Goal: Task Accomplishment & Management: Manage account settings

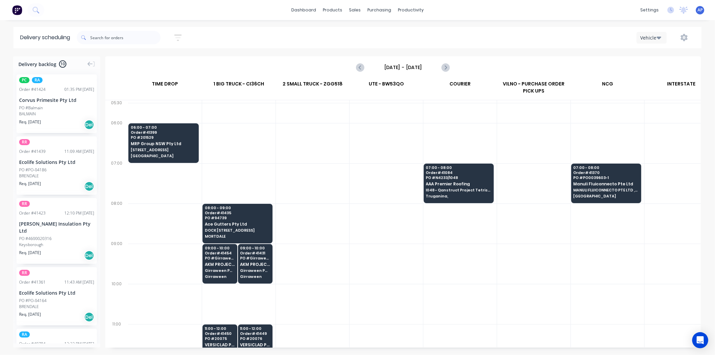
drag, startPoint x: 609, startPoint y: 84, endPoint x: 643, endPoint y: 79, distance: 33.8
click at [641, 79] on div "NCG" at bounding box center [607, 85] width 73 height 15
click at [643, 81] on div "INTERSTATE" at bounding box center [680, 85] width 73 height 15
click at [179, 37] on icon "button" at bounding box center [177, 38] width 7 height 8
click at [223, 44] on div "Sort by Most recent Created date Required date Order number Customer name Most …" at bounding box center [389, 37] width 624 height 19
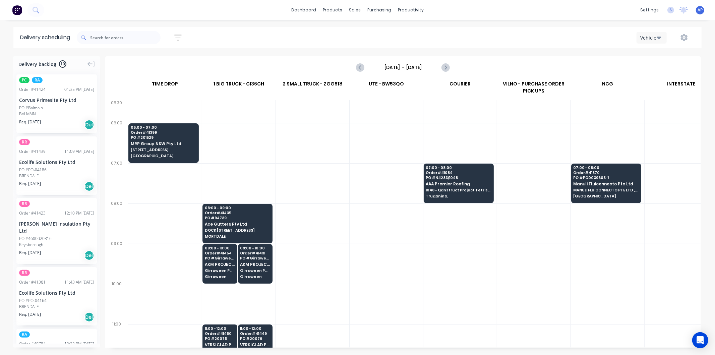
click at [351, 95] on div "UTE - BW53QO" at bounding box center [386, 89] width 74 height 22
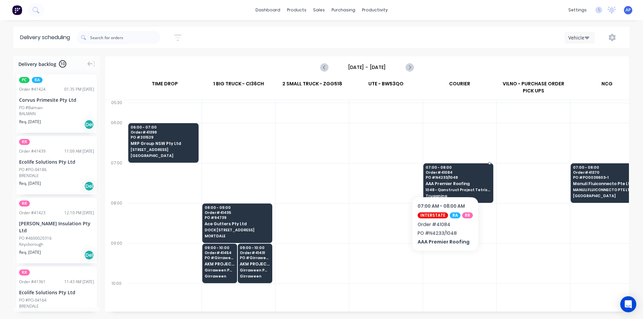
click at [444, 176] on span "PO # N4233/1048" at bounding box center [458, 178] width 65 height 4
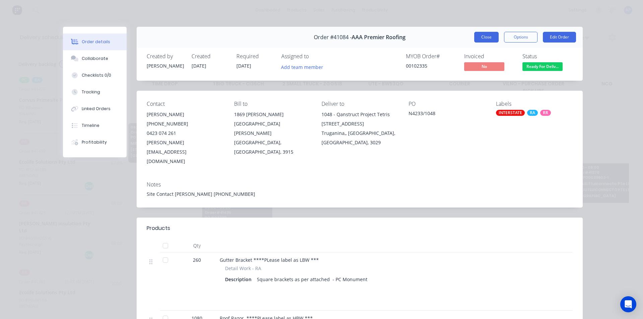
click at [484, 35] on button "Close" at bounding box center [486, 37] width 24 height 11
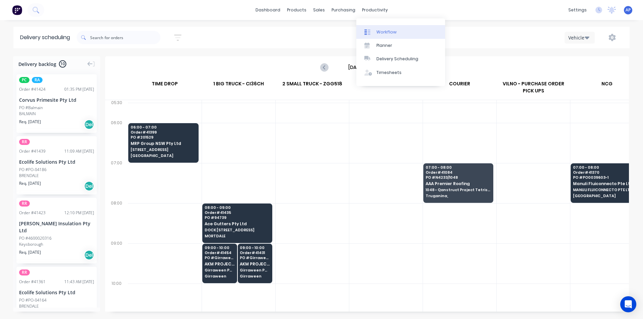
click at [381, 30] on div "Workflow" at bounding box center [387, 32] width 20 height 6
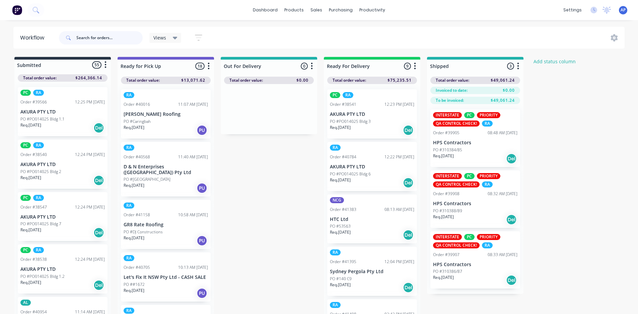
click at [97, 36] on input "text" at bounding box center [109, 37] width 66 height 13
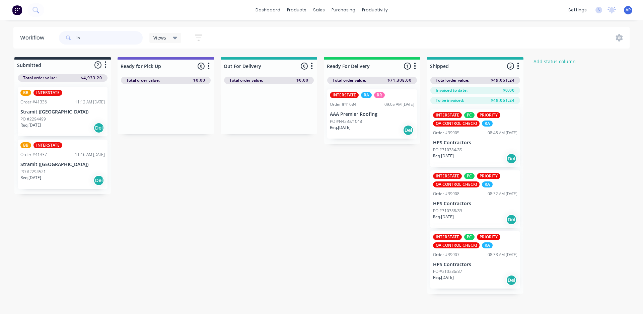
type input "i"
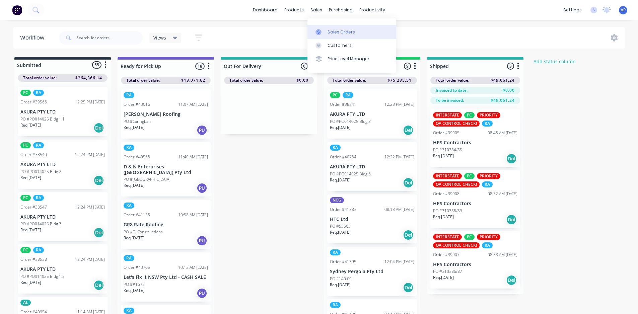
click at [330, 31] on div "Sales Orders" at bounding box center [341, 32] width 27 height 6
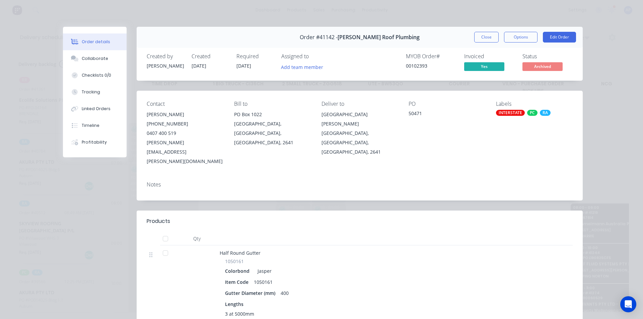
click at [484, 42] on button "Close" at bounding box center [486, 37] width 24 height 11
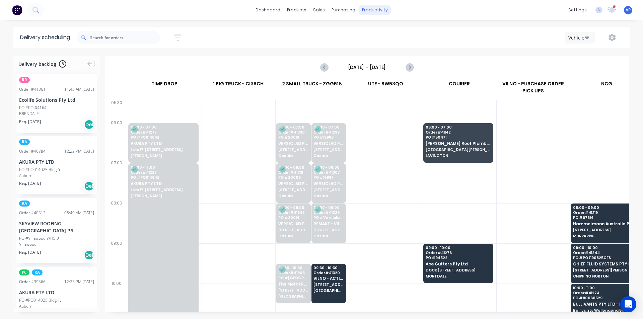
scroll to position [0, 0]
click at [382, 8] on div "productivity" at bounding box center [375, 10] width 32 height 10
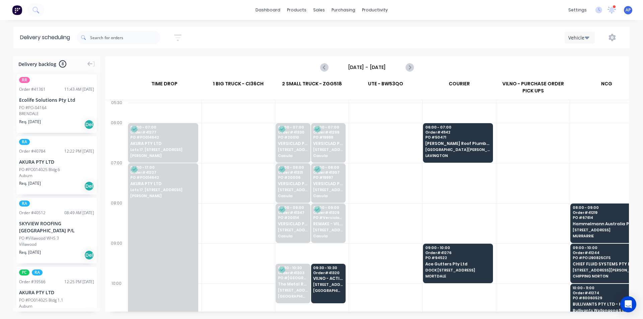
click at [329, 30] on div "Sort by Most recent Created date Required date Order number Customer name Most …" at bounding box center [353, 37] width 553 height 19
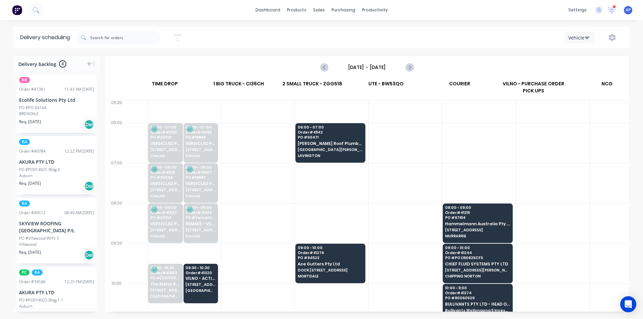
scroll to position [0, 0]
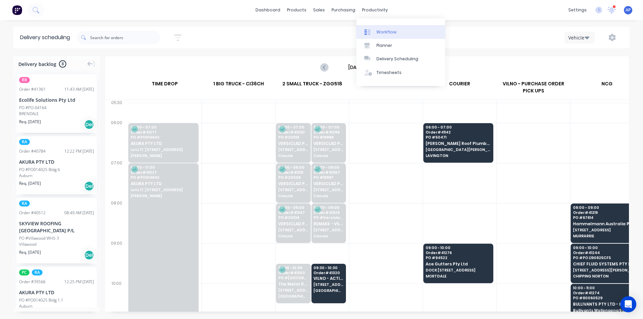
click at [378, 30] on div "Workflow" at bounding box center [387, 32] width 20 height 6
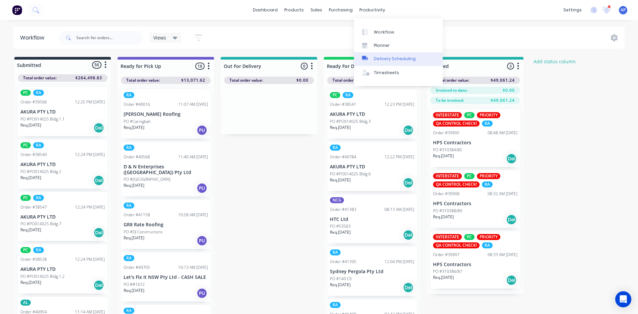
click at [391, 58] on div "Delivery Scheduling" at bounding box center [395, 59] width 42 height 6
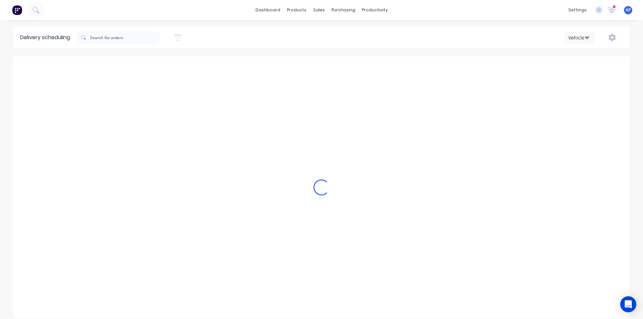
scroll to position [0, 0]
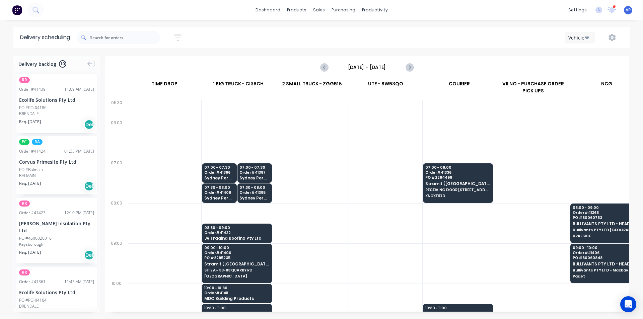
click at [366, 66] on input "Tuesday - 02/09/25" at bounding box center [367, 67] width 66 height 10
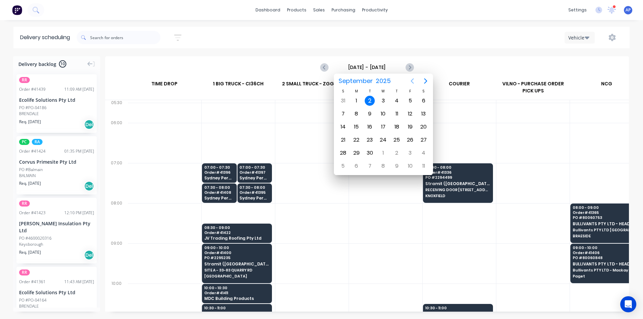
click at [411, 82] on icon "Previous page" at bounding box center [412, 81] width 8 height 8
click at [411, 141] on div "22" at bounding box center [410, 140] width 10 height 10
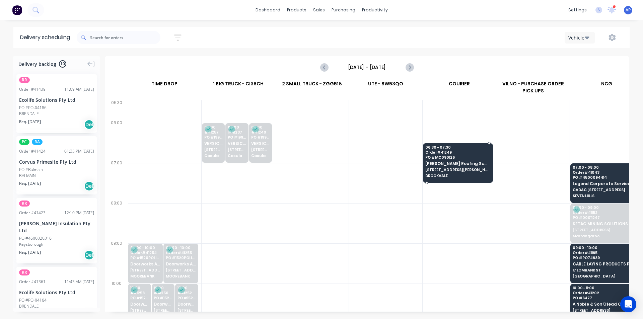
click at [457, 165] on span "[PERSON_NAME] Roofing Supplies" at bounding box center [457, 163] width 65 height 4
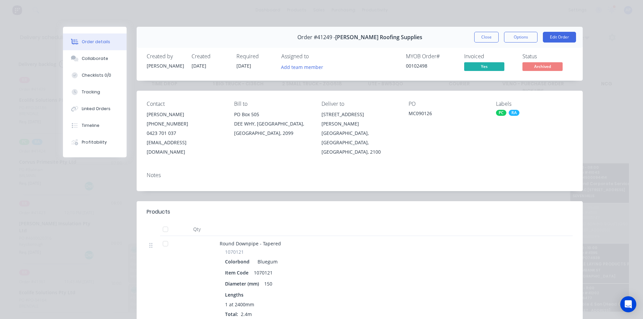
click at [500, 39] on div "Close Options Edit Order" at bounding box center [525, 37] width 102 height 11
click at [487, 40] on button "Close" at bounding box center [486, 37] width 24 height 11
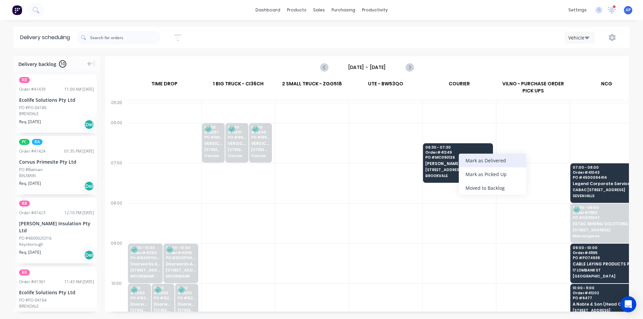
click at [490, 167] on div "Mark as Delivered" at bounding box center [492, 161] width 67 height 14
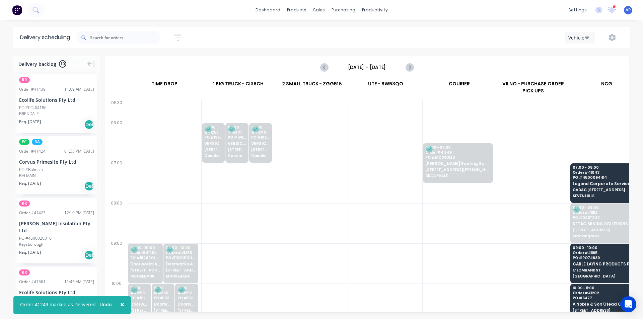
click at [367, 66] on input "Friday - 22/08/25" at bounding box center [367, 67] width 66 height 10
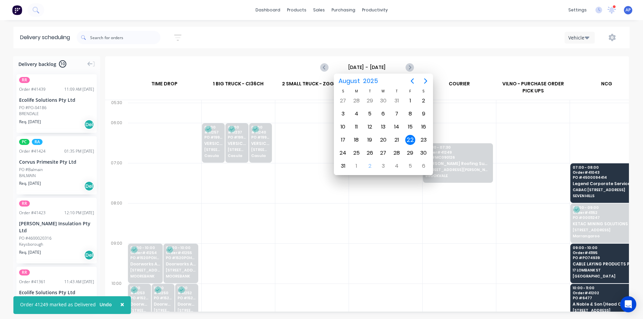
click at [286, 230] on div at bounding box center [311, 223] width 73 height 40
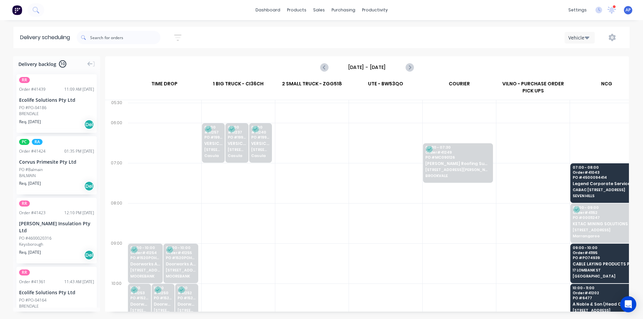
click at [363, 69] on input "Friday - 22/08/25" at bounding box center [367, 67] width 66 height 10
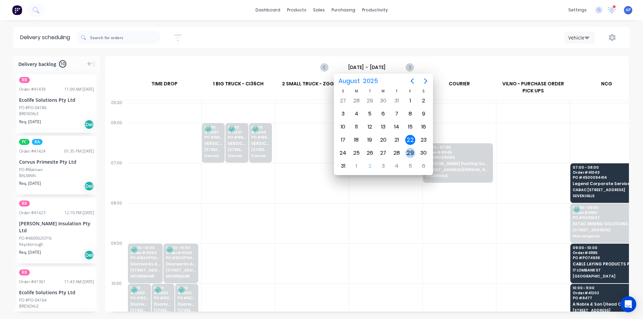
click at [408, 151] on div "29" at bounding box center [410, 153] width 10 height 10
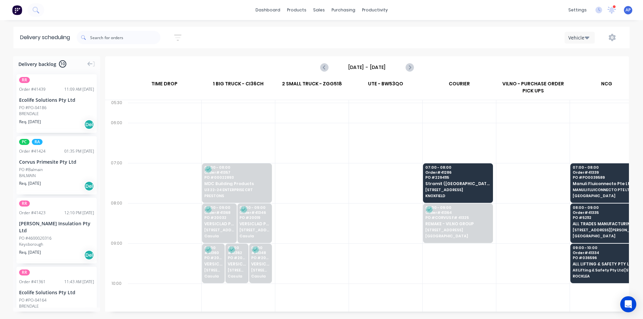
click at [375, 69] on input "Friday - 29/08/25" at bounding box center [367, 67] width 66 height 10
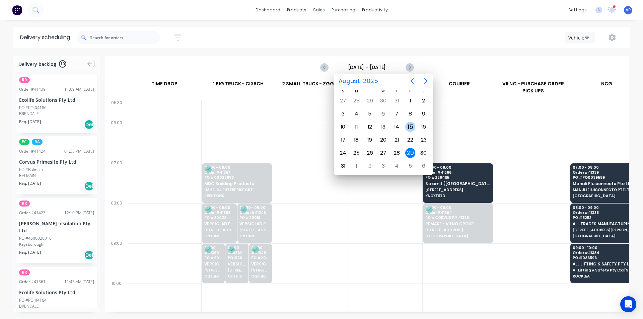
click at [414, 125] on div "15" at bounding box center [410, 127] width 10 height 10
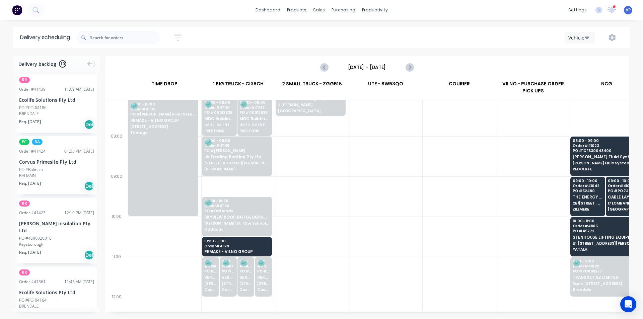
scroll to position [101, 0]
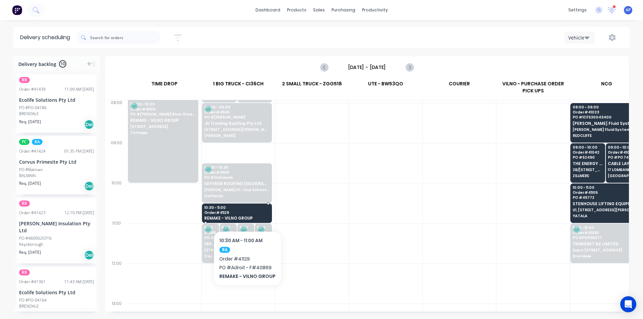
click at [247, 211] on span "Order # 41129" at bounding box center [236, 213] width 65 height 4
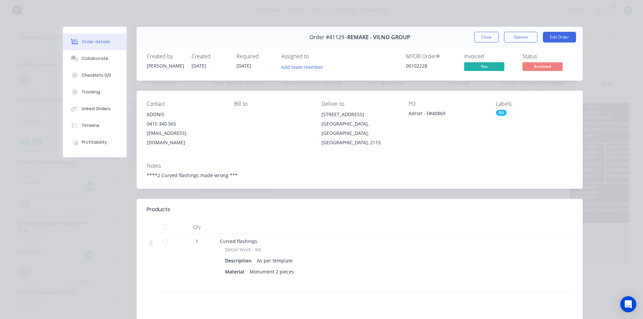
click at [274, 246] on div "Detail Work - RA" at bounding box center [351, 249] width 252 height 7
click at [99, 125] on button "Timeline" at bounding box center [95, 125] width 64 height 17
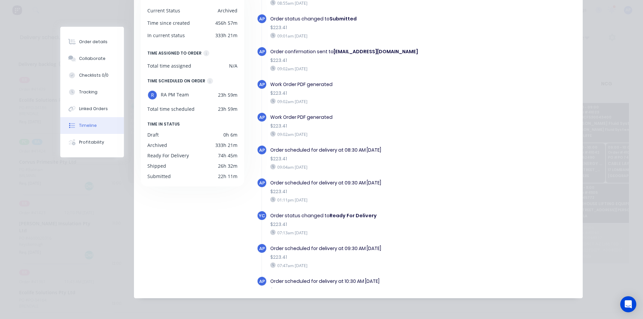
scroll to position [0, 0]
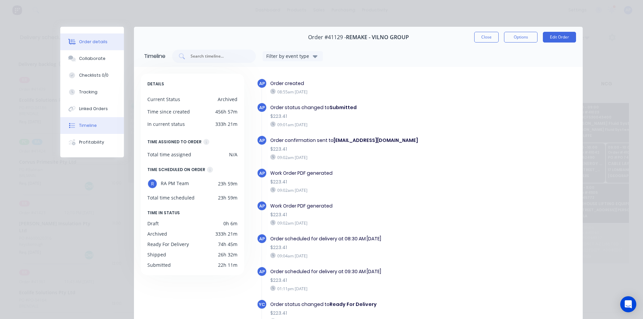
click at [68, 42] on icon at bounding box center [72, 41] width 8 height 5
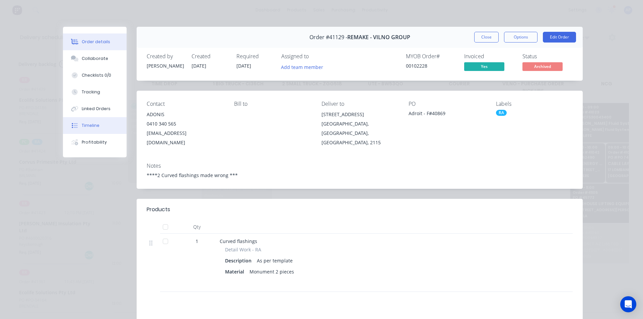
click at [101, 128] on button "Timeline" at bounding box center [95, 125] width 64 height 17
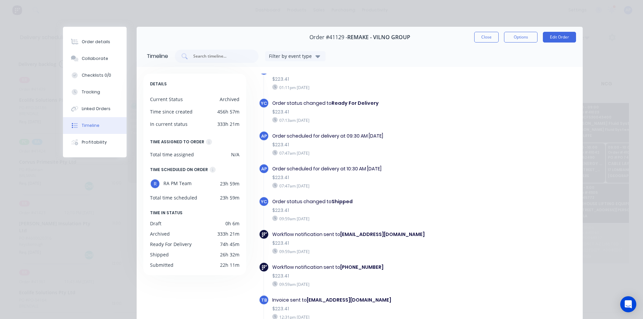
scroll to position [34, 0]
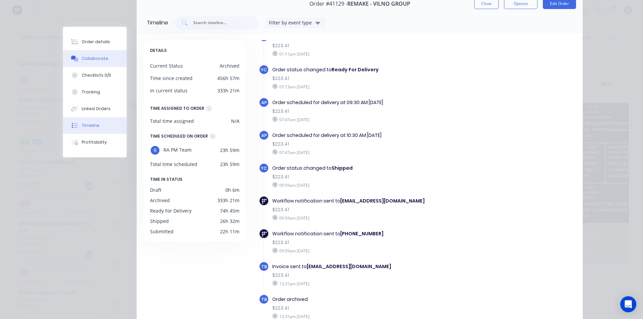
click at [91, 59] on div "Collaborate" at bounding box center [95, 59] width 26 height 6
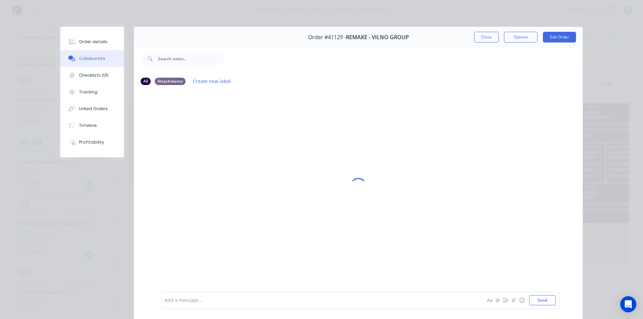
scroll to position [30, 0]
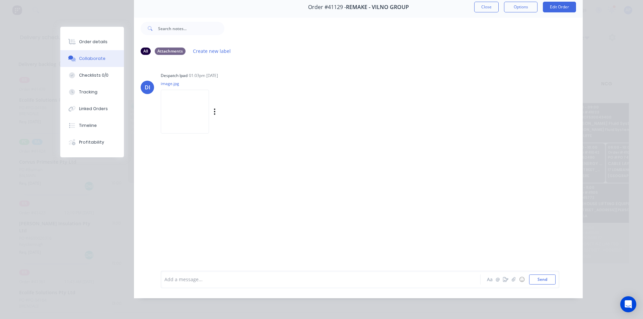
click at [197, 111] on img at bounding box center [185, 112] width 48 height 44
click at [89, 45] on button "Order details" at bounding box center [92, 42] width 64 height 17
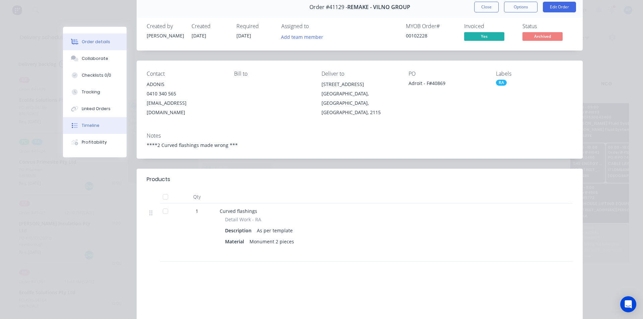
click at [103, 128] on button "Timeline" at bounding box center [95, 125] width 64 height 17
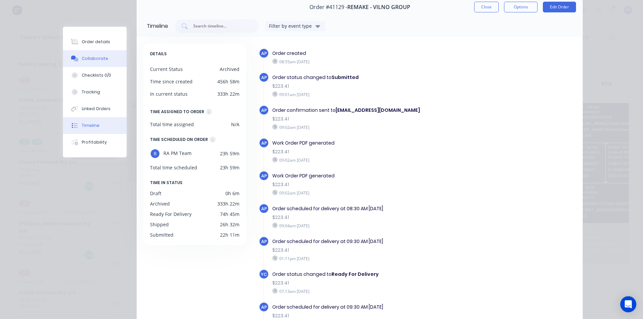
click at [98, 62] on button "Collaborate" at bounding box center [95, 58] width 64 height 17
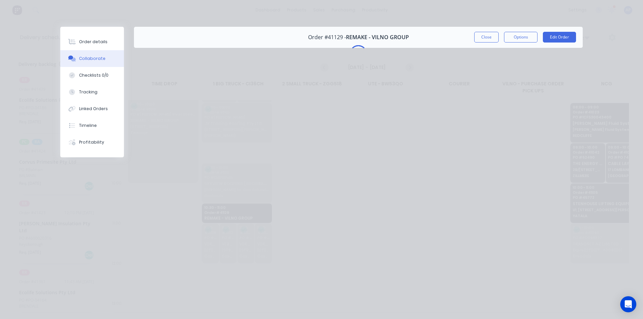
scroll to position [0, 0]
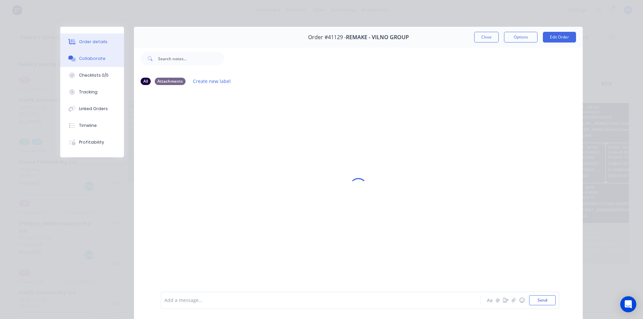
click at [95, 37] on button "Order details" at bounding box center [92, 42] width 64 height 17
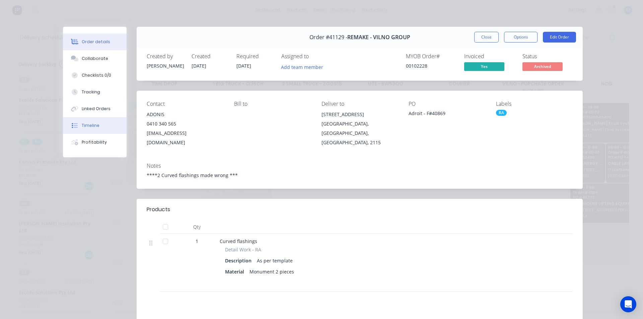
click at [100, 126] on button "Timeline" at bounding box center [95, 125] width 64 height 17
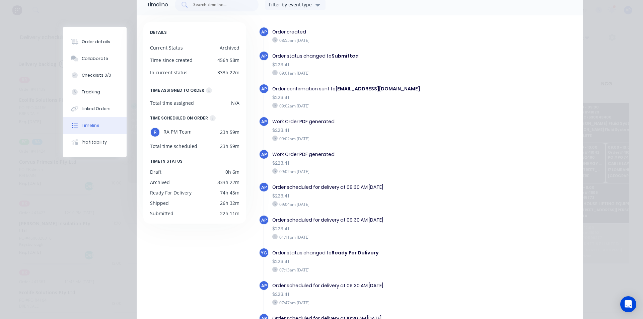
scroll to position [22, 0]
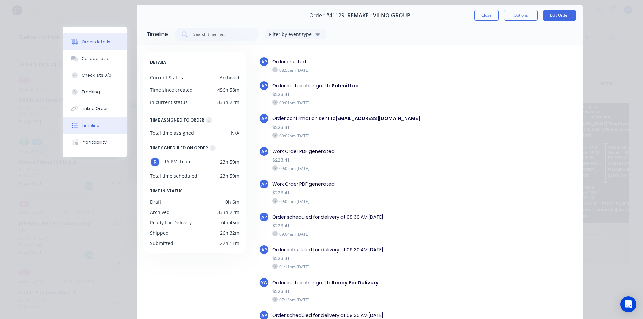
click at [100, 44] on div "Order details" at bounding box center [96, 42] width 28 height 6
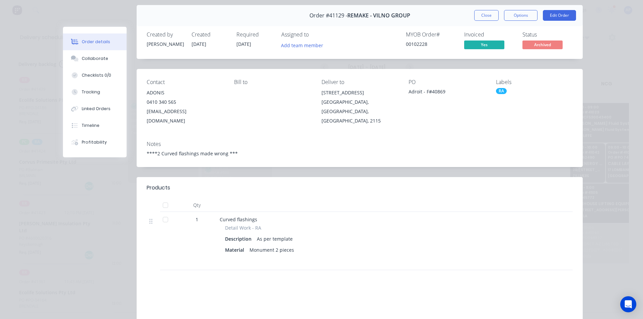
click at [487, 15] on button "Close" at bounding box center [486, 15] width 24 height 11
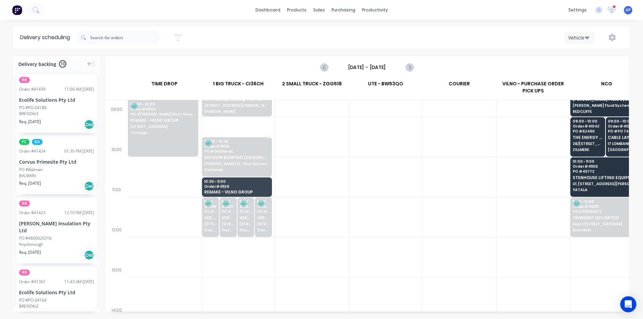
scroll to position [134, 0]
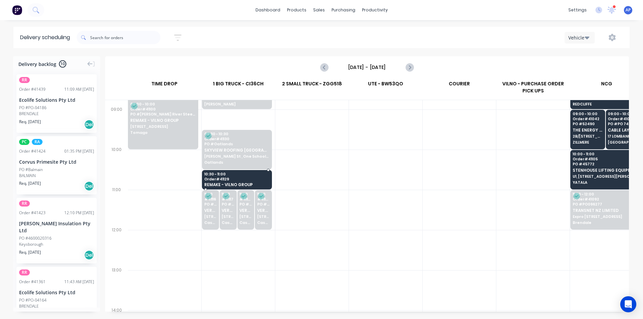
click at [254, 181] on span "Order # 41129" at bounding box center [236, 179] width 65 height 4
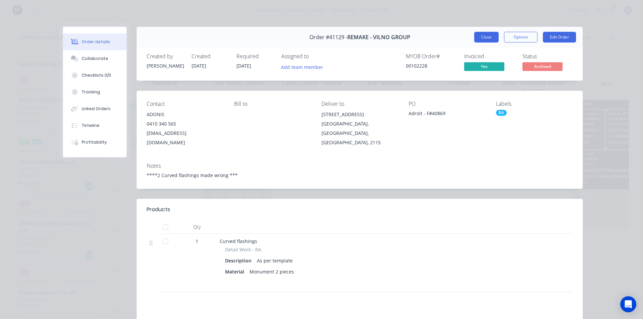
click at [484, 39] on button "Close" at bounding box center [486, 37] width 24 height 11
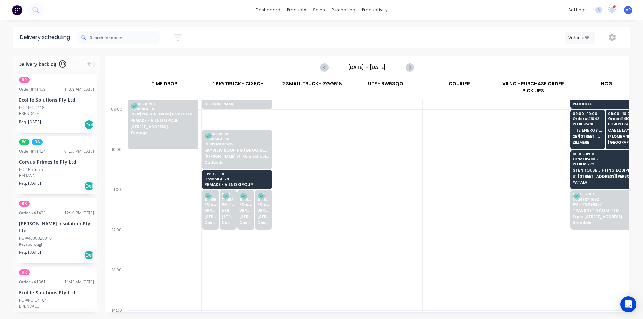
click at [356, 168] on div at bounding box center [385, 170] width 73 height 40
click at [277, 194] on div "Mark as Delivered" at bounding box center [265, 192] width 67 height 14
click at [336, 145] on div at bounding box center [311, 130] width 73 height 40
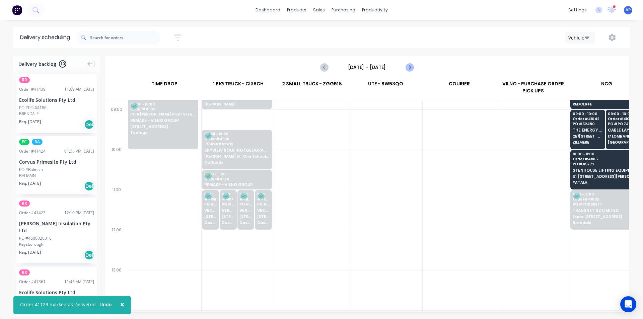
click at [409, 67] on icon "Next page" at bounding box center [409, 67] width 8 height 8
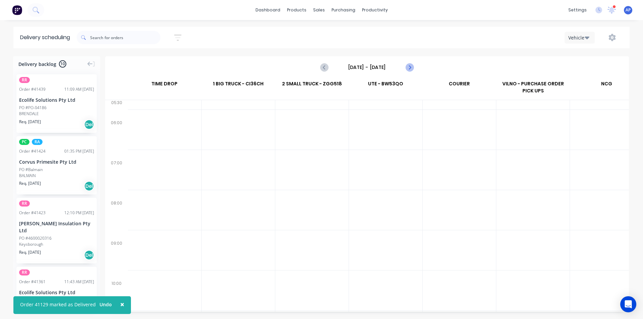
scroll to position [0, 0]
click at [408, 69] on icon "Next page" at bounding box center [409, 67] width 8 height 8
click at [408, 70] on icon "Next page" at bounding box center [409, 67] width 8 height 8
type input "Monday - 18/08/25"
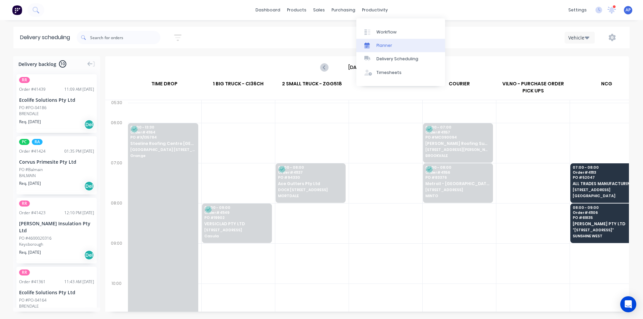
click at [391, 46] on div "Planner" at bounding box center [385, 46] width 16 height 6
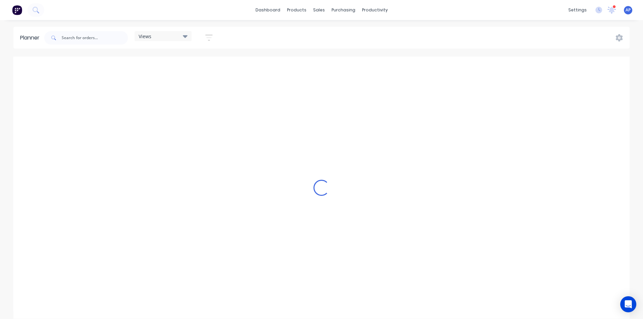
scroll to position [0, 1072]
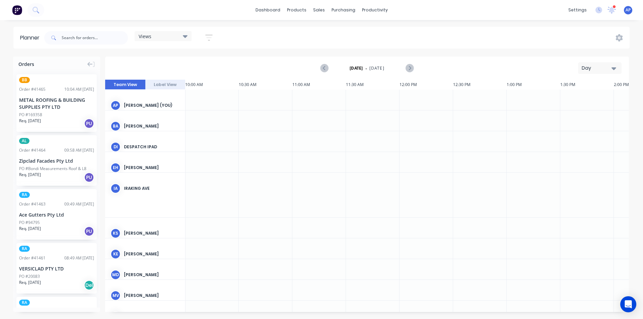
click at [601, 70] on div "Day" at bounding box center [597, 68] width 31 height 7
click at [593, 98] on div "Week" at bounding box center [588, 99] width 66 height 13
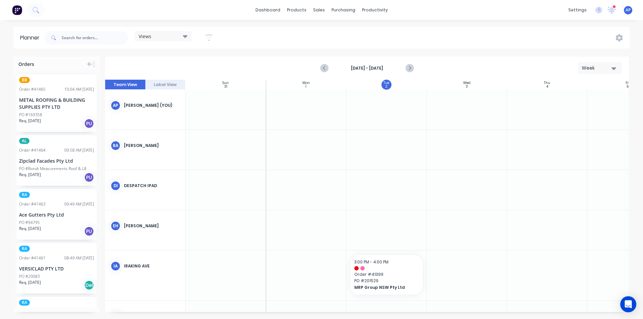
scroll to position [0, 0]
click at [208, 44] on div "Views Save new view None (Default) edit Iraking edit kyle edit Michael's View e…" at bounding box center [131, 38] width 177 height 20
click at [209, 39] on icon "button" at bounding box center [208, 38] width 7 height 8
click at [197, 62] on div "Show/Hide users" at bounding box center [173, 62] width 47 height 7
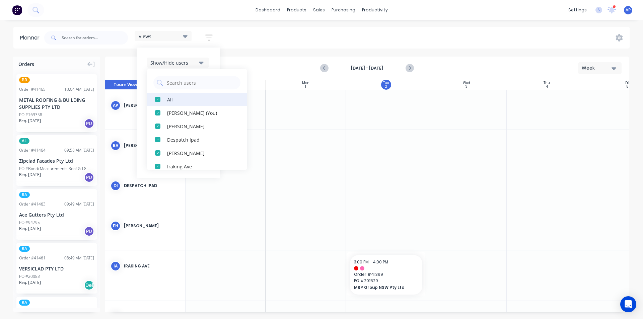
click at [185, 105] on button "All" at bounding box center [197, 99] width 101 height 13
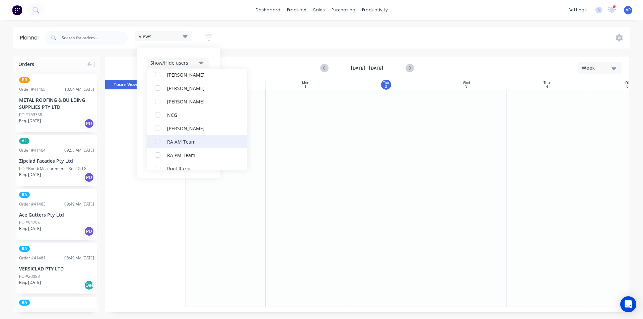
scroll to position [134, 0]
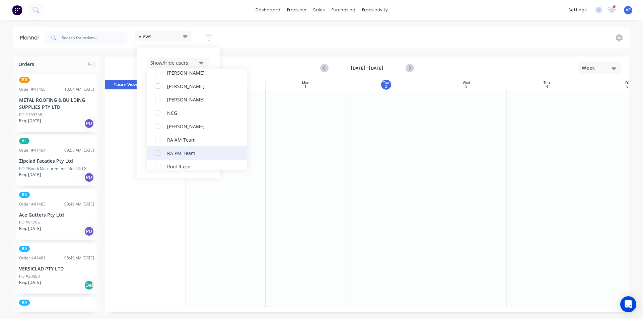
click at [187, 150] on div "RA PM Team" at bounding box center [200, 152] width 67 height 7
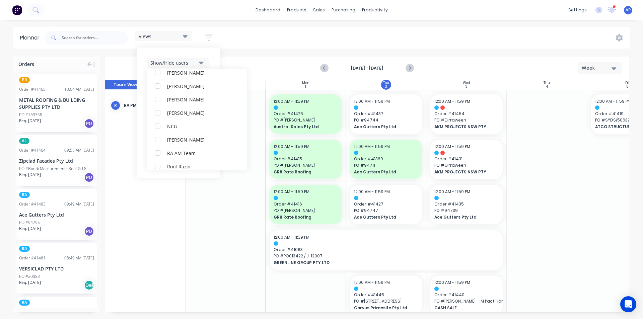
scroll to position [0, 0]
click at [386, 47] on div "Views Save new view None (Default) edit Iraking edit kyle edit Michael's View e…" at bounding box center [336, 38] width 587 height 20
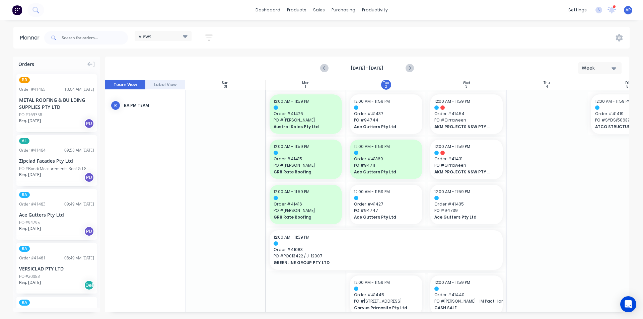
click at [207, 36] on icon "button" at bounding box center [208, 38] width 7 height 8
click at [195, 125] on div "Filter by assignee" at bounding box center [173, 123] width 47 height 7
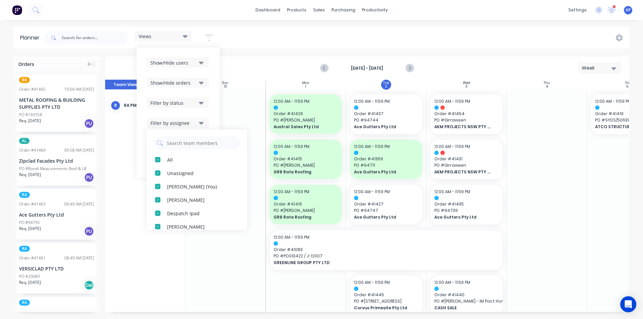
click at [203, 105] on icon "button" at bounding box center [201, 102] width 5 height 7
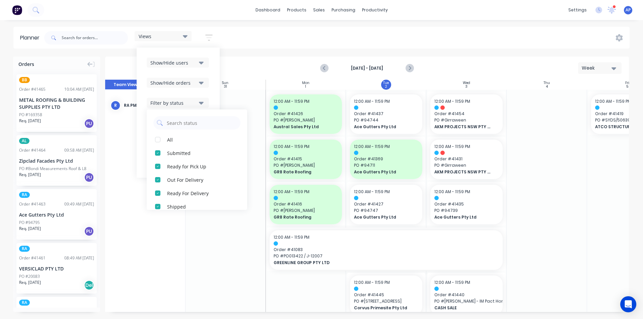
click at [189, 132] on div "All Submitted Ready for Pick Up Out For Delivery Ready For Delivery Shipped Dra…" at bounding box center [197, 160] width 101 height 101
click at [186, 138] on div "All" at bounding box center [200, 139] width 67 height 7
click at [313, 55] on div "Planner Views Save new view None (Default) edit Iraking edit kyle edit Michael'…" at bounding box center [321, 173] width 643 height 292
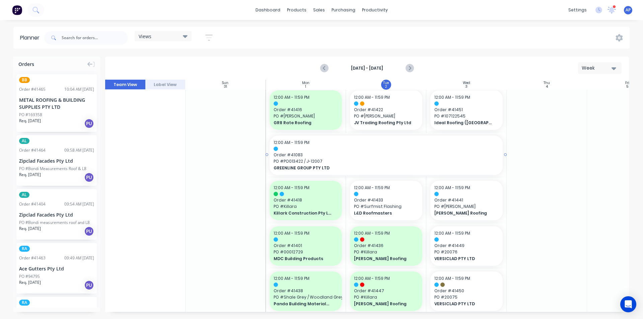
scroll to position [268, 0]
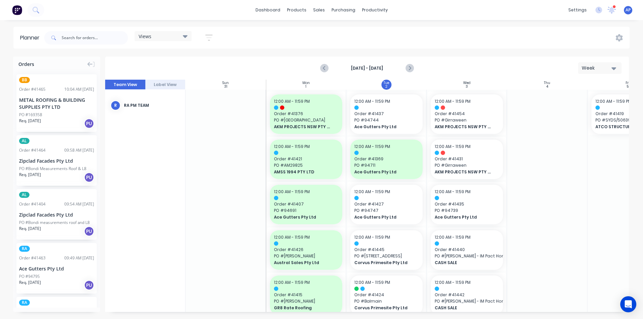
scroll to position [268, 0]
